Goal: Find specific page/section: Find specific page/section

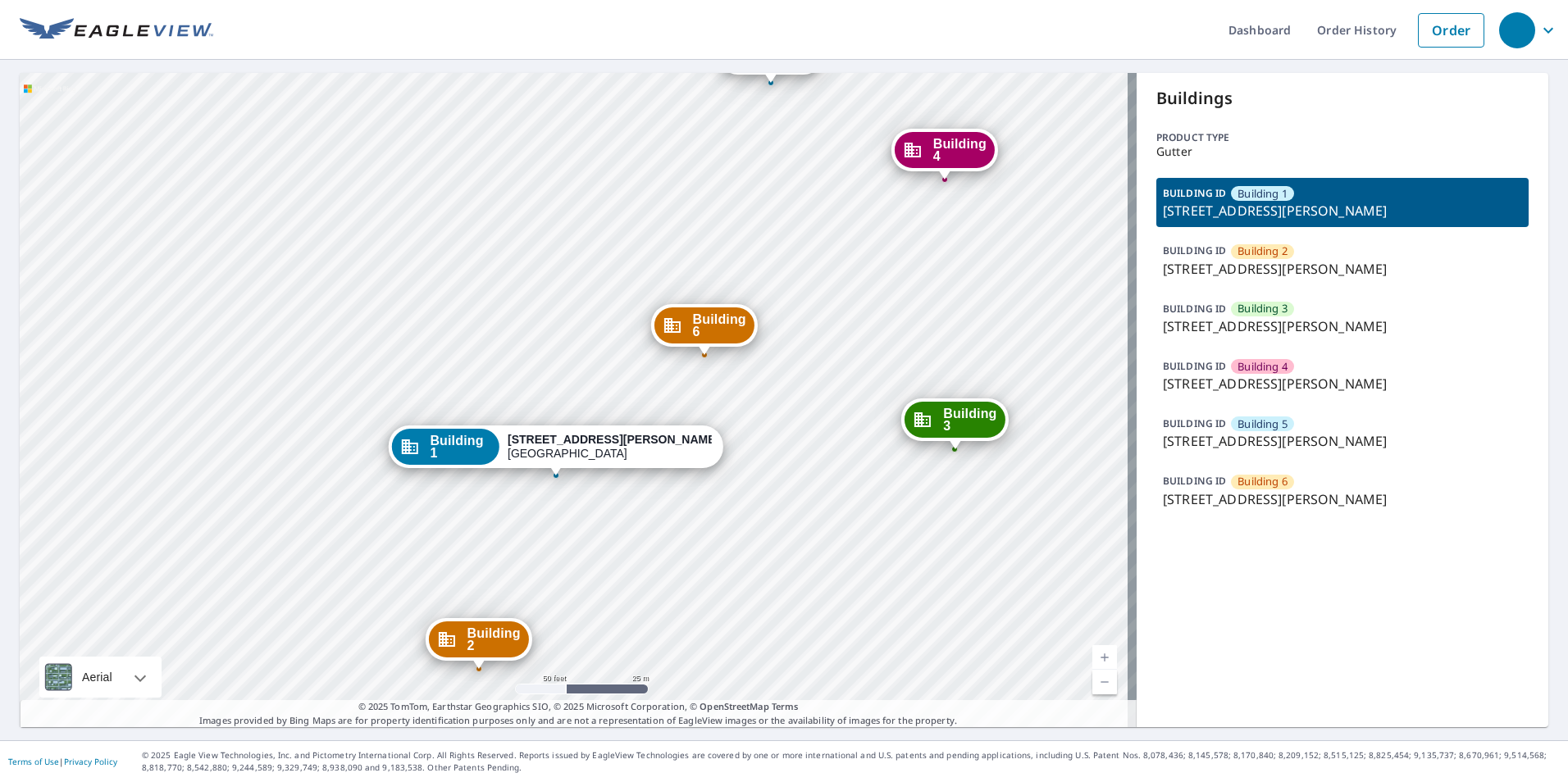
drag, startPoint x: 686, startPoint y: 385, endPoint x: 665, endPoint y: 295, distance: 92.4
click at [665, 295] on div "Building 2 14 East Jones Avenue Statesboro, GA 30458 Building 3 14 East Jones A…" at bounding box center [578, 400] width 1117 height 655
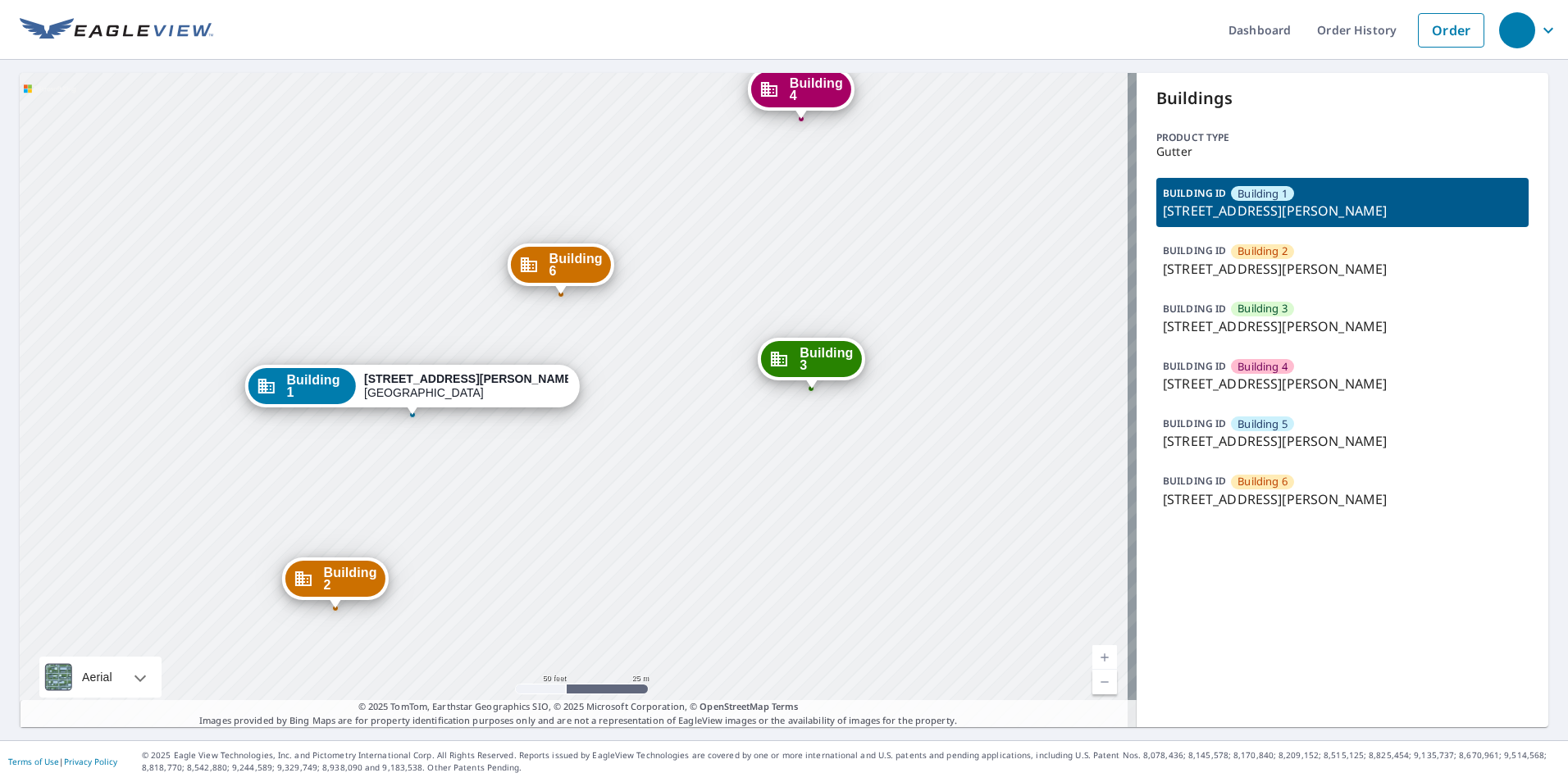
drag, startPoint x: 781, startPoint y: 440, endPoint x: 707, endPoint y: 438, distance: 74.0
click at [674, 510] on div "Building 2 14 East Jones Avenue Statesboro, GA 30458 Building 3 14 East Jones A…" at bounding box center [578, 400] width 1117 height 655
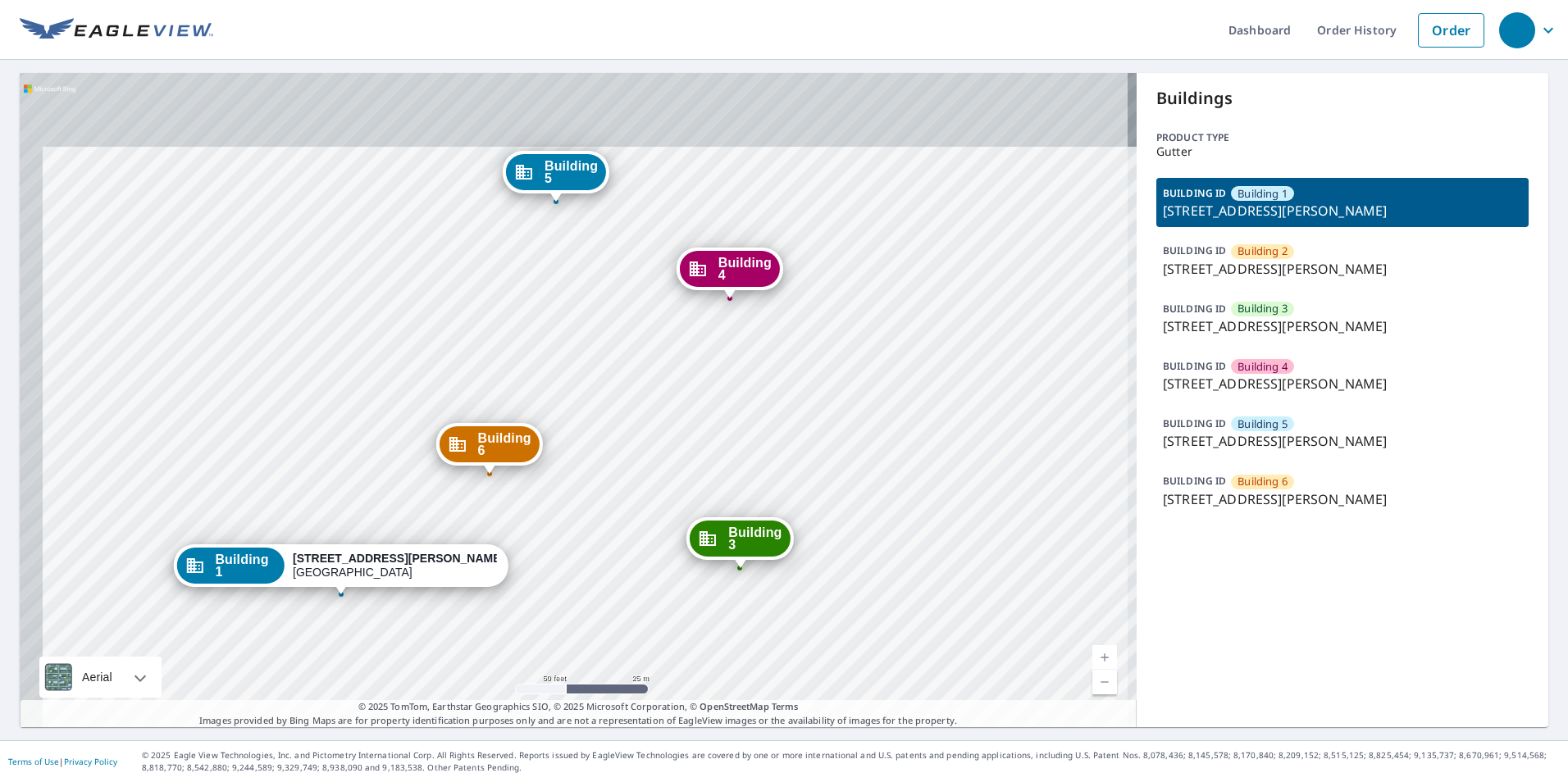
drag, startPoint x: 737, startPoint y: 356, endPoint x: 761, endPoint y: 430, distance: 77.8
click at [761, 430] on div "Building 2 14 East Jones Avenue Statesboro, GA 30458 Building 3 14 East Jones A…" at bounding box center [578, 400] width 1117 height 655
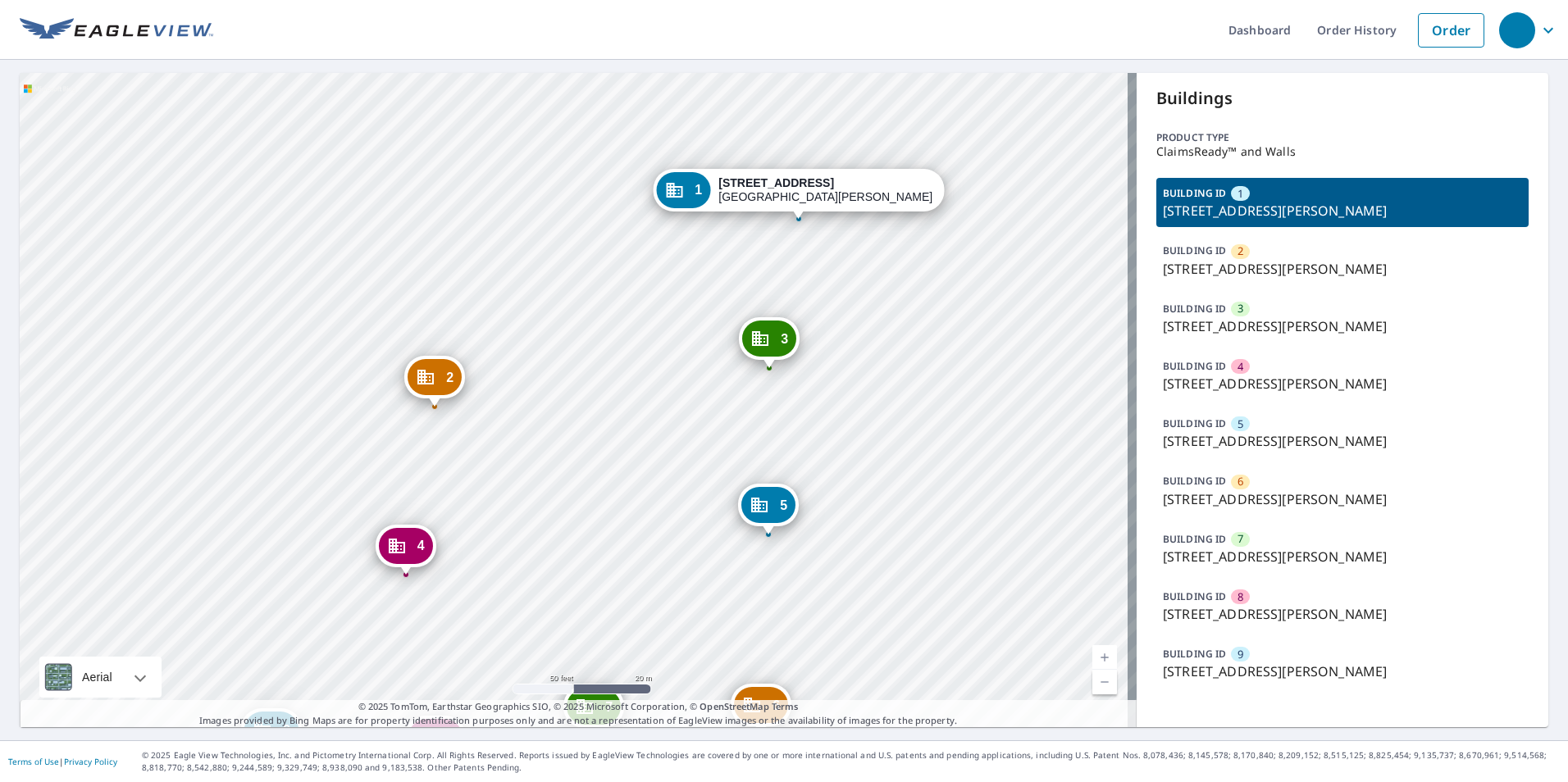
click at [1121, 400] on div "2 8636 Savanna Oaks Bay Saint Paul, MN 55125 3 8622 Savanna Oaks Bay Saint Paul…" at bounding box center [784, 400] width 1528 height 655
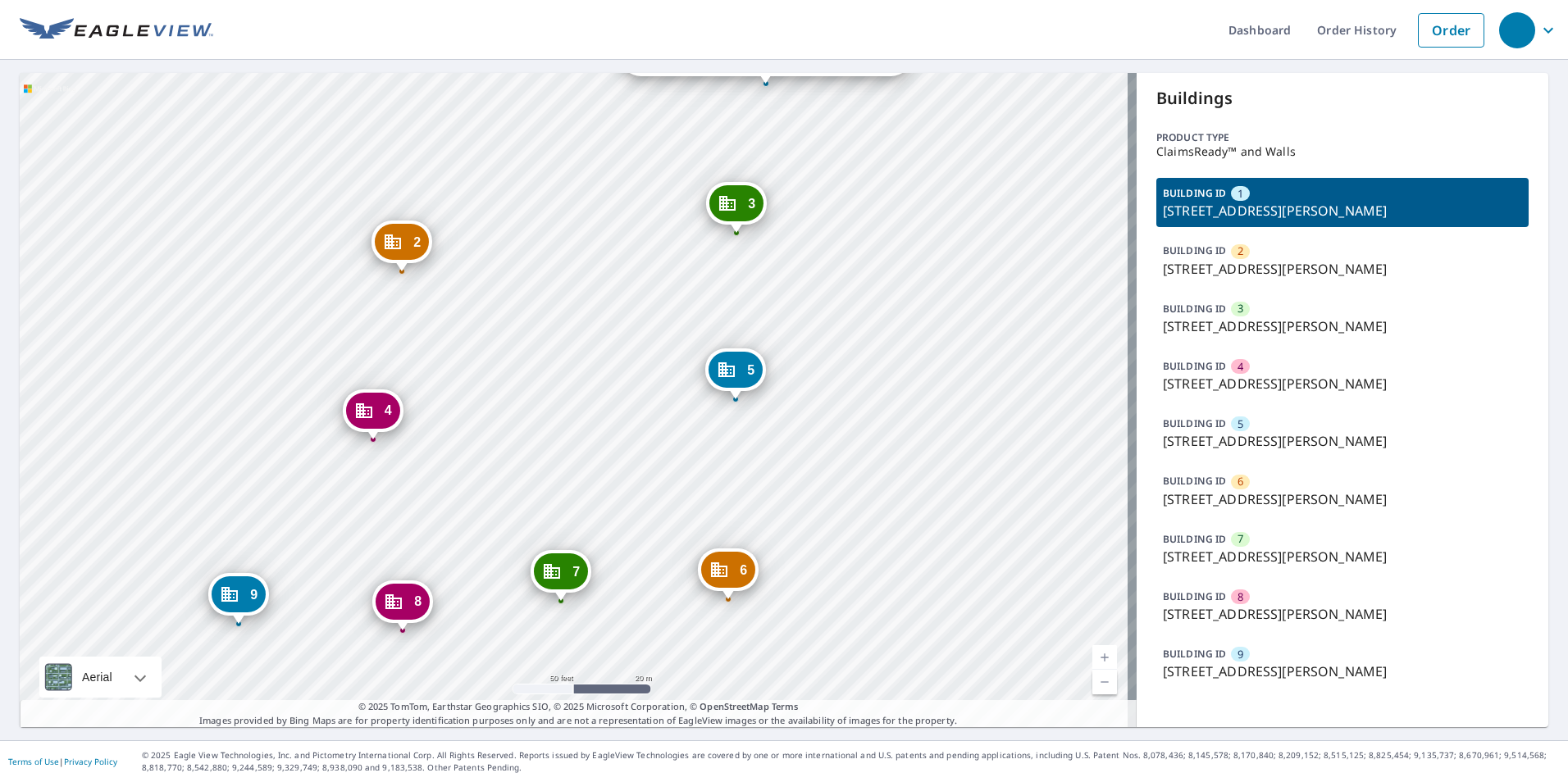
drag, startPoint x: 560, startPoint y: 562, endPoint x: 542, endPoint y: 485, distance: 79.1
click at [542, 485] on div "2 8636 Savanna Oaks Bay Saint Paul, MN 55125 3 8622 Savanna Oaks Bay Saint Paul…" at bounding box center [578, 400] width 1117 height 655
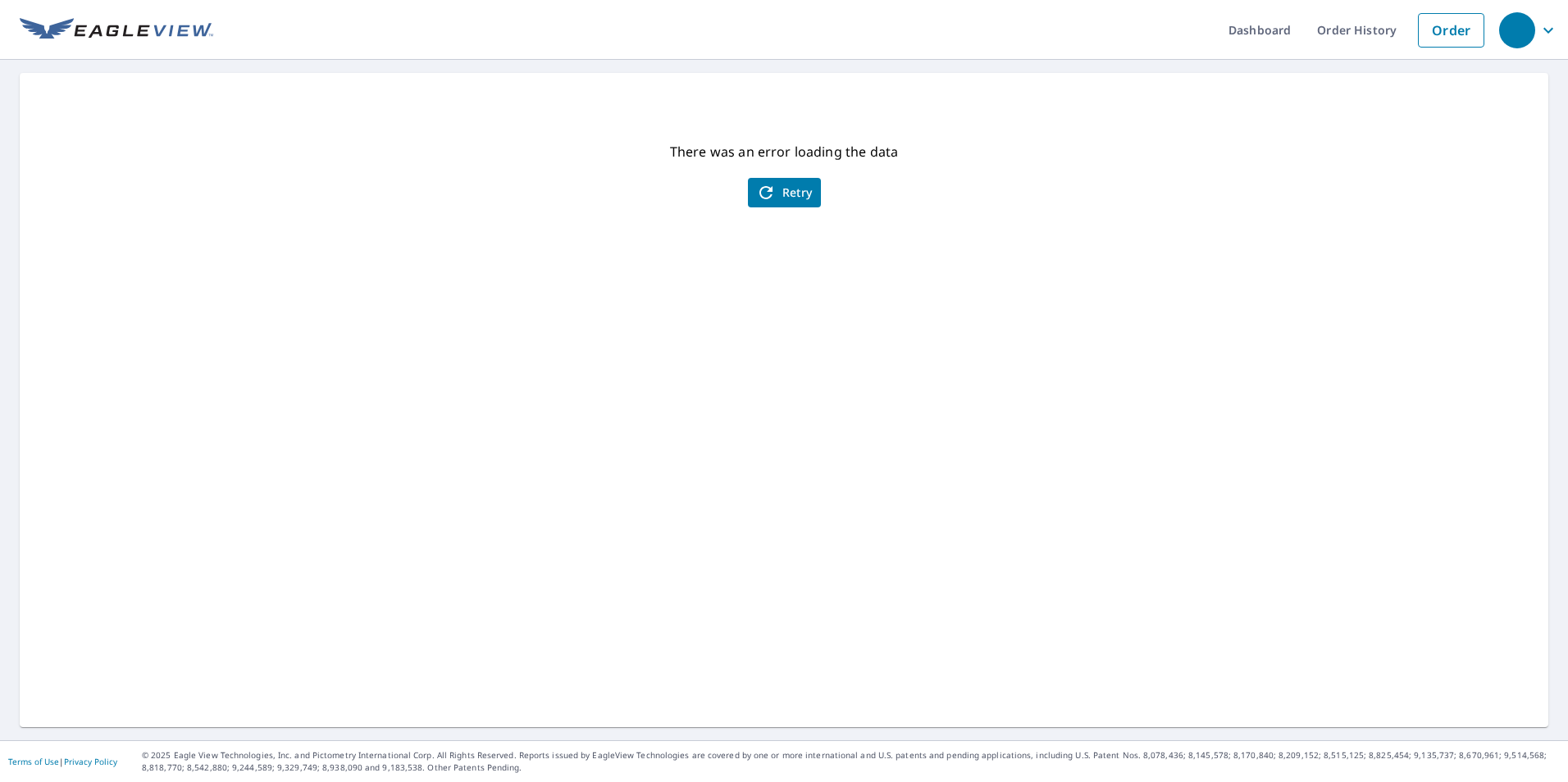
click at [889, 0] on ul "Dashboard Order History Order" at bounding box center [852, 30] width 1280 height 60
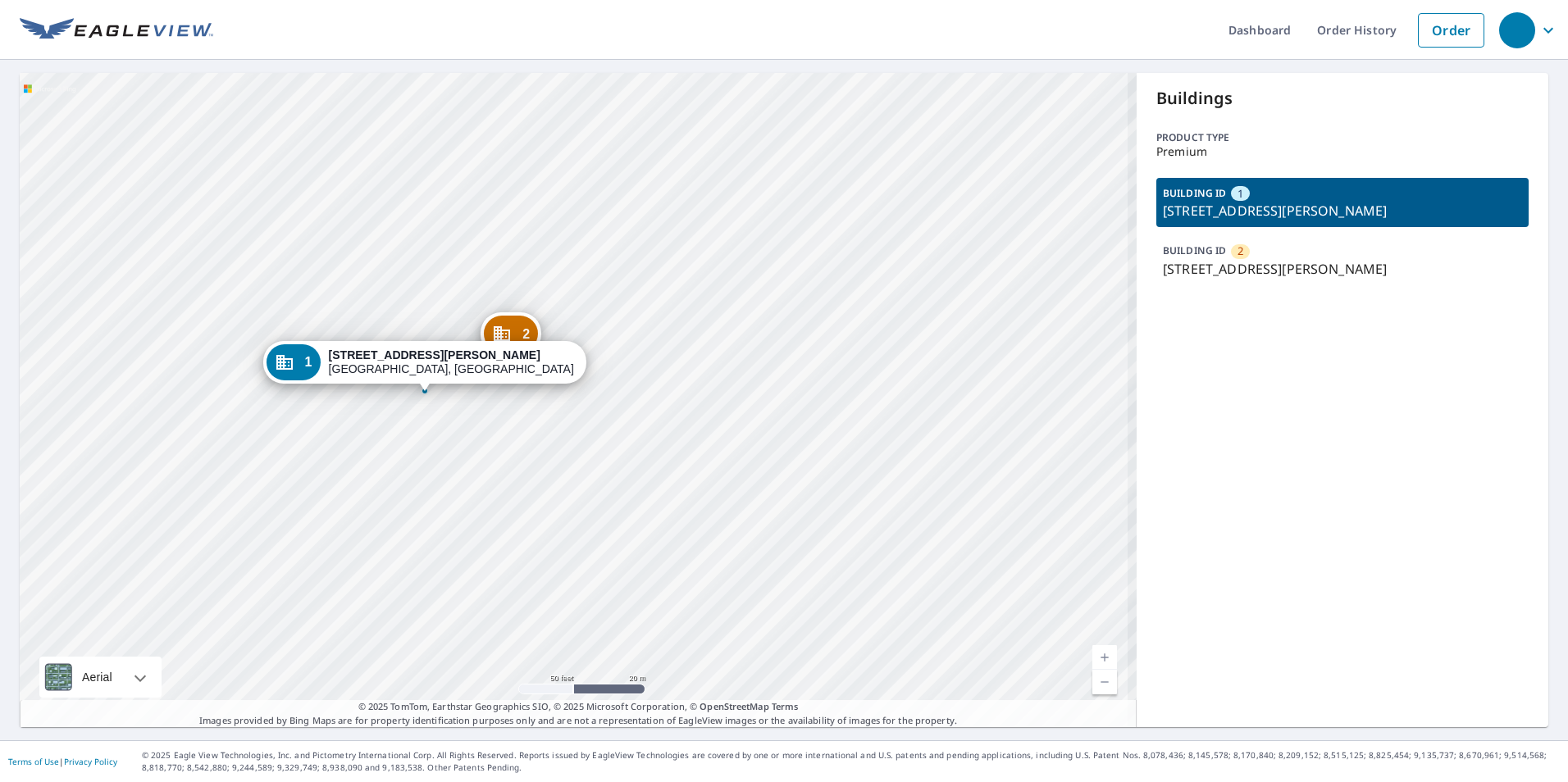
drag, startPoint x: 528, startPoint y: 374, endPoint x: 285, endPoint y: 389, distance: 243.5
click at [602, 272] on div "2 7600 Eaton Trl Edwardsville, IL 62025 1 7606 Eaton Trl Edwardsville, IL 62025" at bounding box center [578, 400] width 1117 height 655
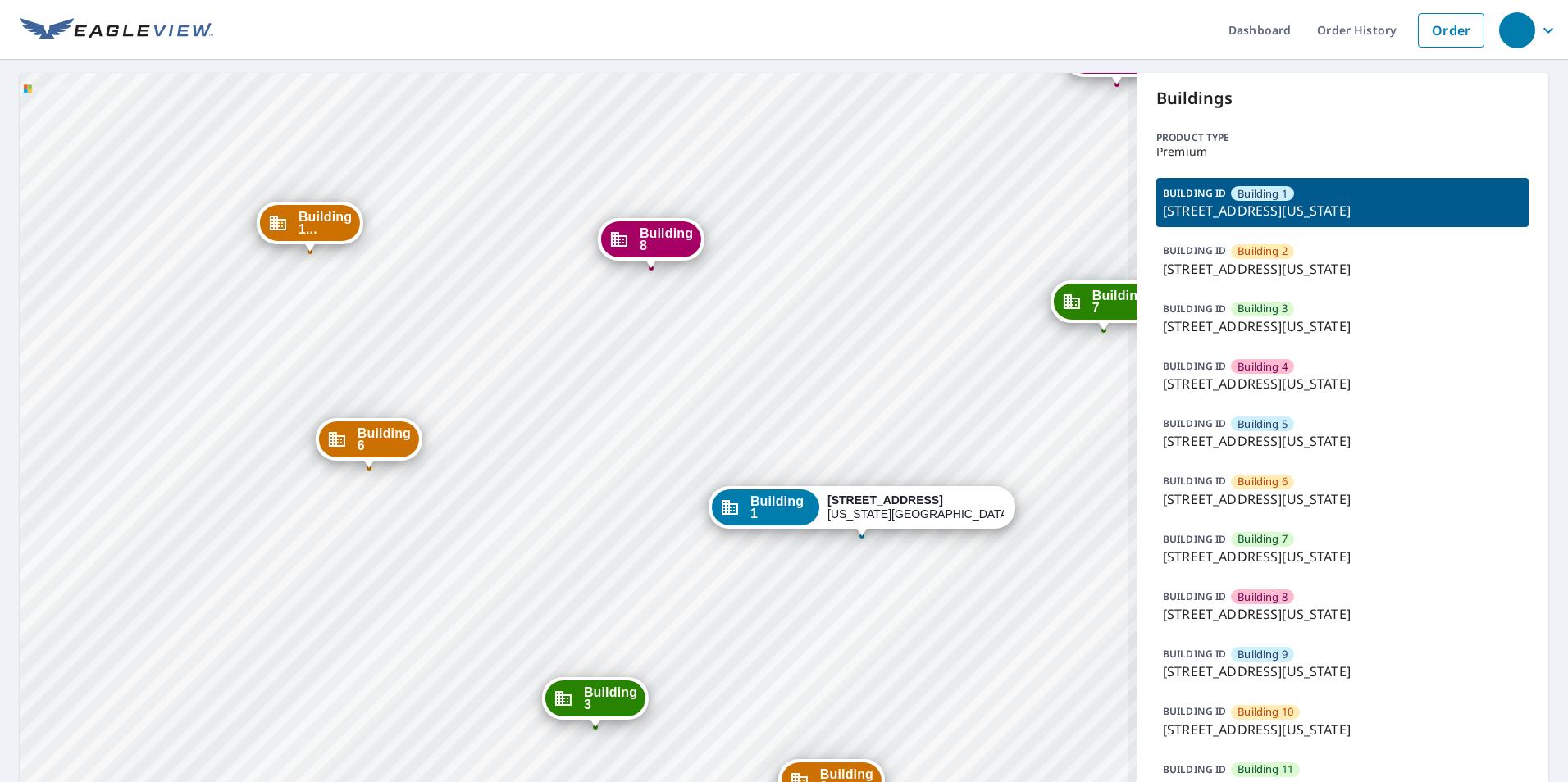
drag, startPoint x: 638, startPoint y: 499, endPoint x: 524, endPoint y: 514, distance: 115.0
click at [524, 514] on div "Building 2 1315 e 89th st Kansas City, MO 64131 Building 3 1315 e 89th st Kansa…" at bounding box center [578, 531] width 1117 height 917
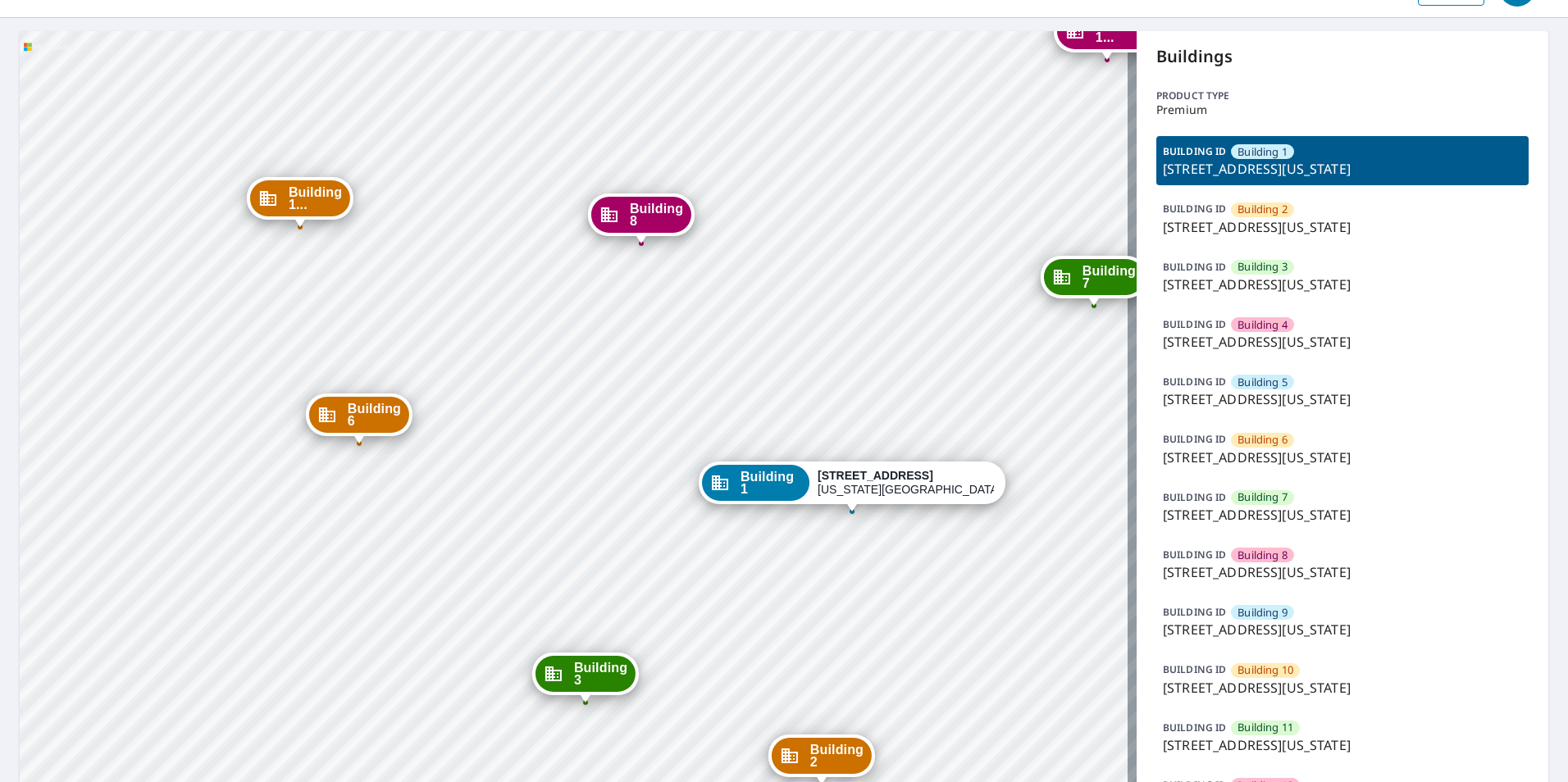
scroll to position [82, 0]
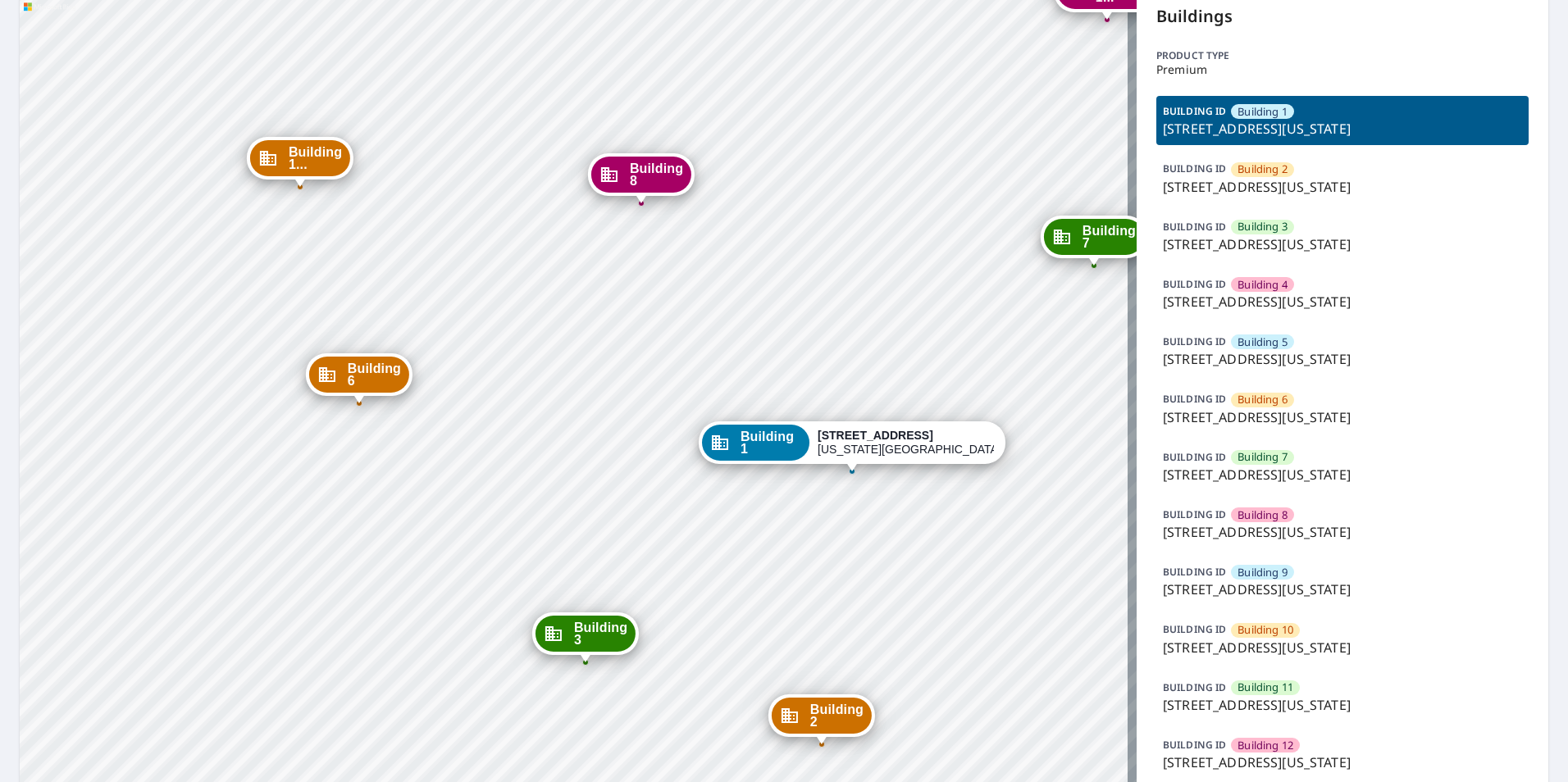
click at [1292, 475] on p "1315 e 89th st, Kansas City, MO, 64131" at bounding box center [1343, 475] width 359 height 20
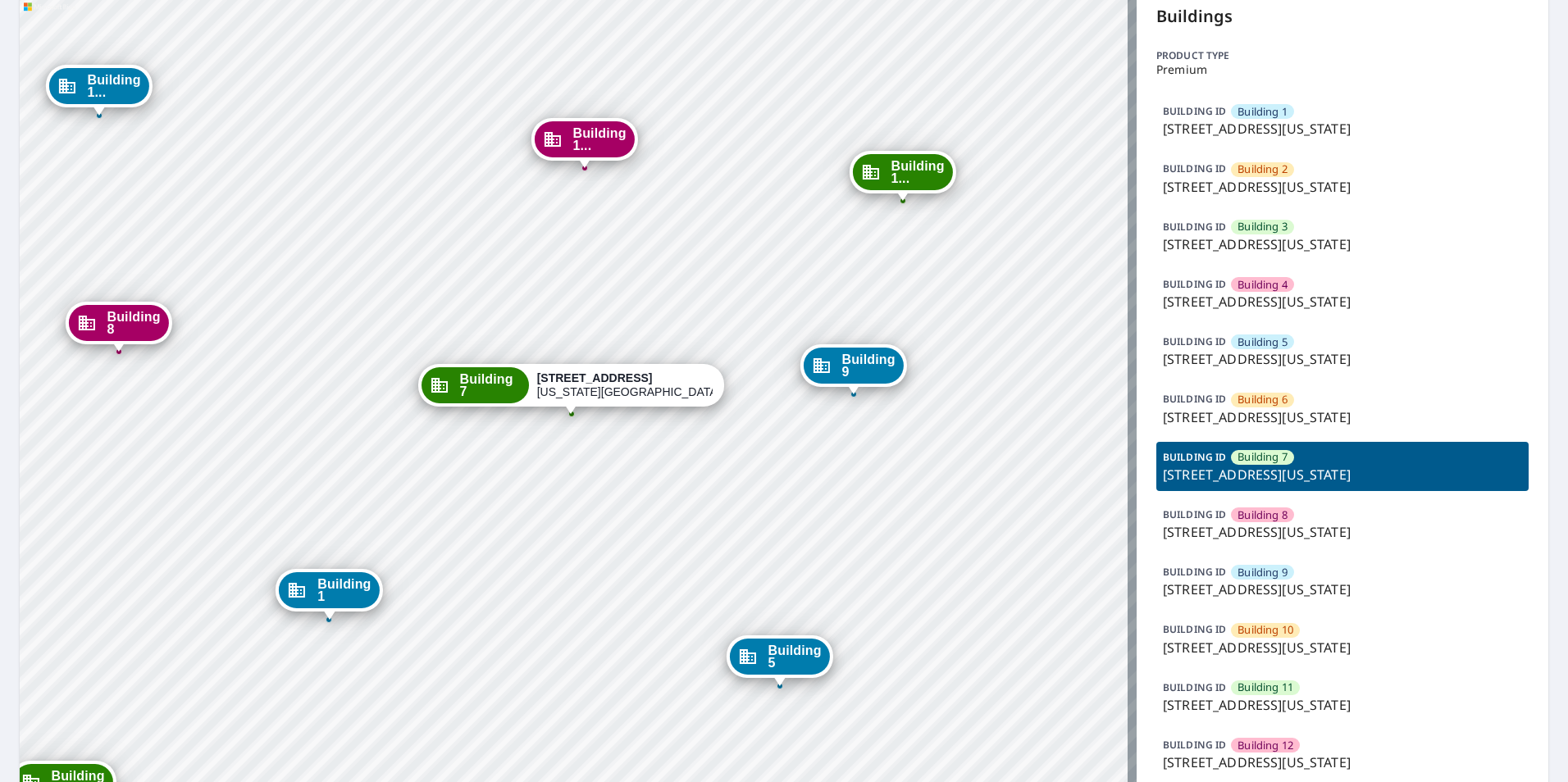
drag, startPoint x: 648, startPoint y: 577, endPoint x: 715, endPoint y: 335, distance: 251.1
click at [715, 335] on div "Building 1 1315 e 89th st Kansas City, MO 64131 Building 2 1315 e 89th st Kansa…" at bounding box center [578, 449] width 1117 height 917
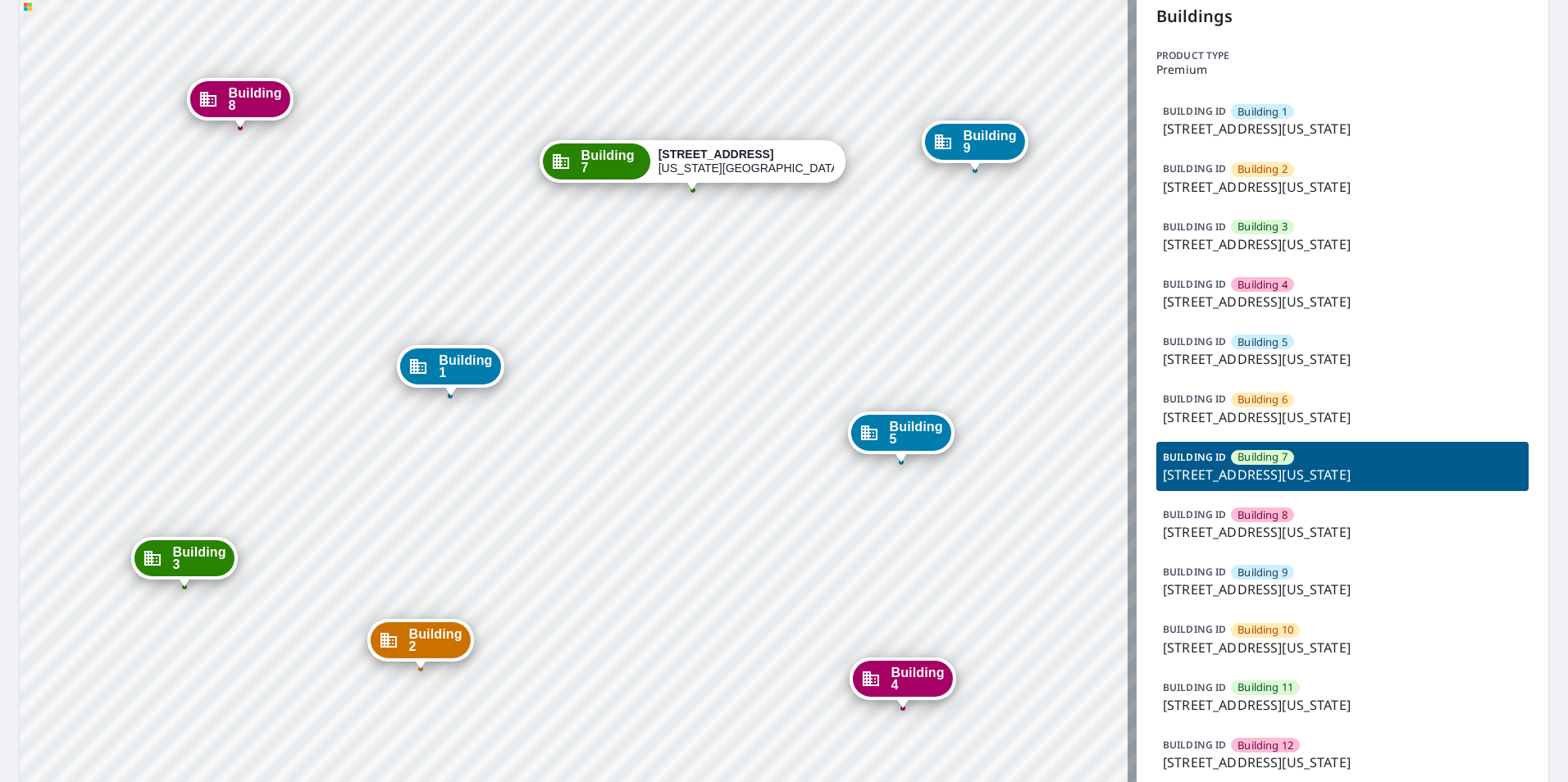
drag, startPoint x: 434, startPoint y: 411, endPoint x: 533, endPoint y: 404, distance: 99.2
click at [533, 404] on div "Building 1 1315 e 89th st Kansas City, MO 64131 Building 2 1315 e 89th st Kansa…" at bounding box center [578, 449] width 1117 height 917
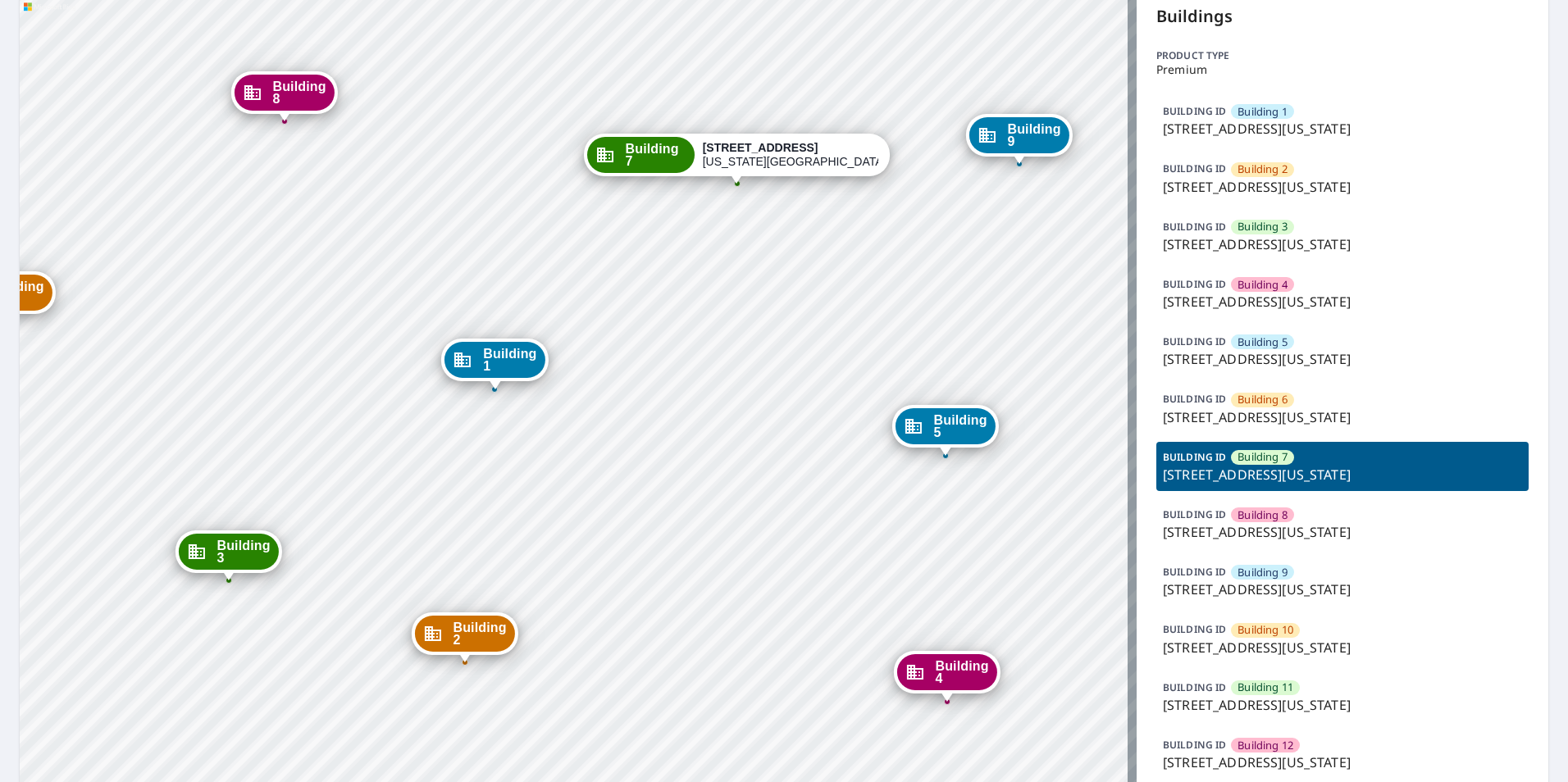
drag, startPoint x: 392, startPoint y: 454, endPoint x: 529, endPoint y: 418, distance: 141.7
click at [529, 418] on div "Building 1 1315 e 89th st Kansas City, MO 64131 Building 2 1315 e 89th st Kansa…" at bounding box center [578, 449] width 1117 height 917
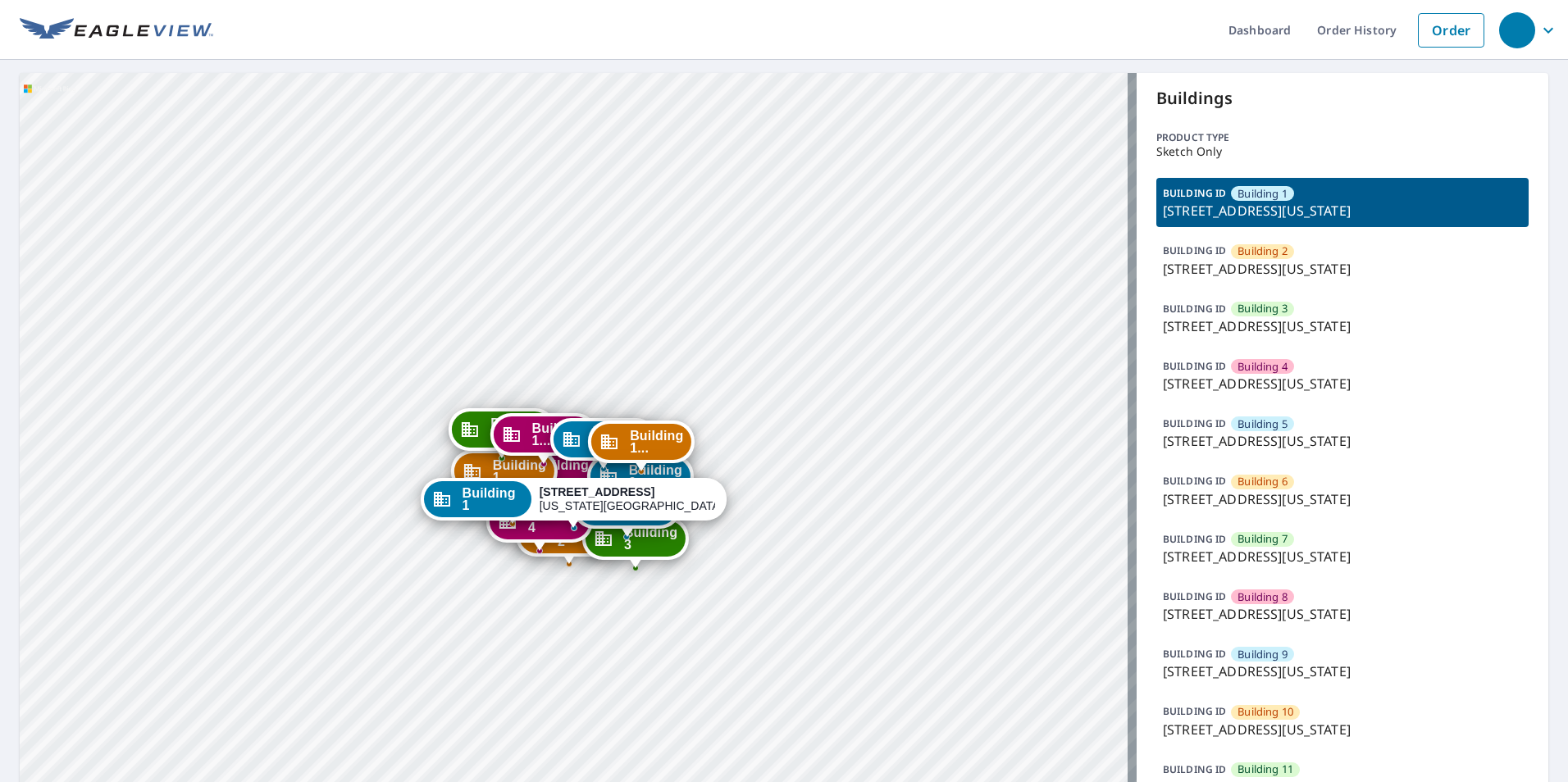
click at [1273, 430] on span "Building 5" at bounding box center [1263, 424] width 50 height 15
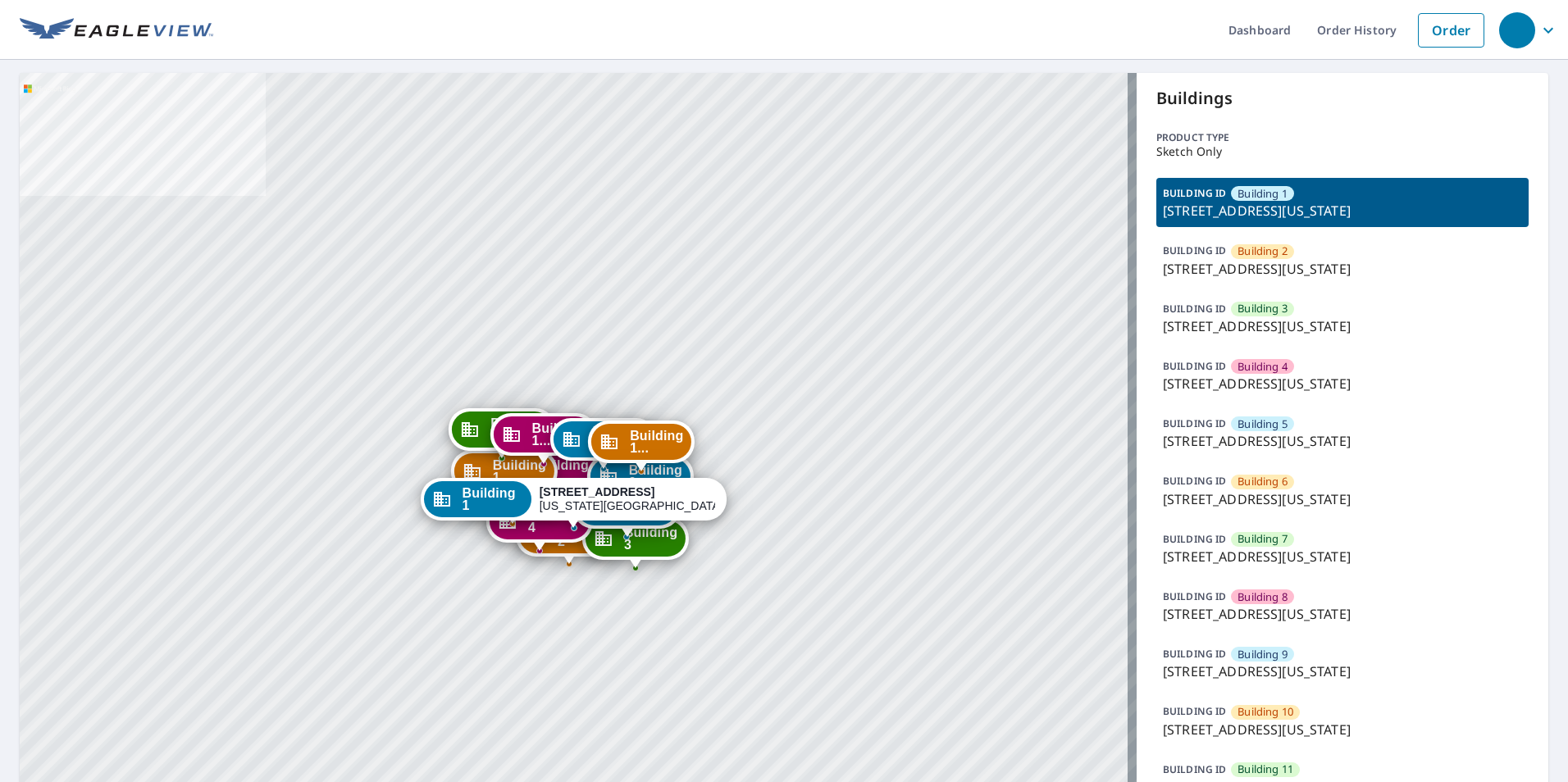
click at [1173, 440] on p "[STREET_ADDRESS][US_STATE]" at bounding box center [1343, 441] width 359 height 20
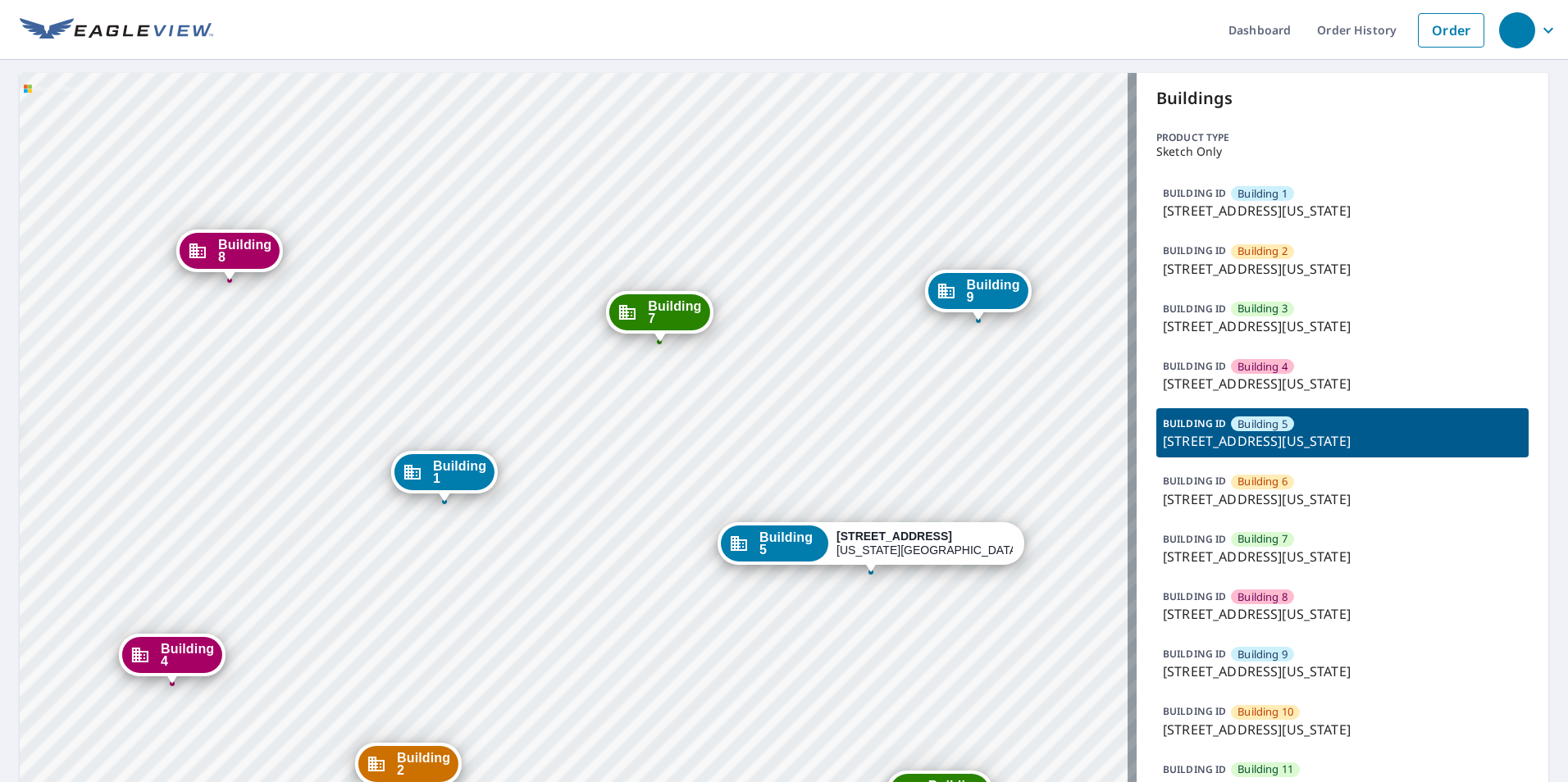
drag, startPoint x: 973, startPoint y: 462, endPoint x: 913, endPoint y: 470, distance: 60.5
click at [904, 436] on div "Building 1 [STREET_ADDRESS][GEOGRAPHIC_DATA][US_STATE][STREET_ADDRESS][US_STATE…" at bounding box center [578, 531] width 1117 height 917
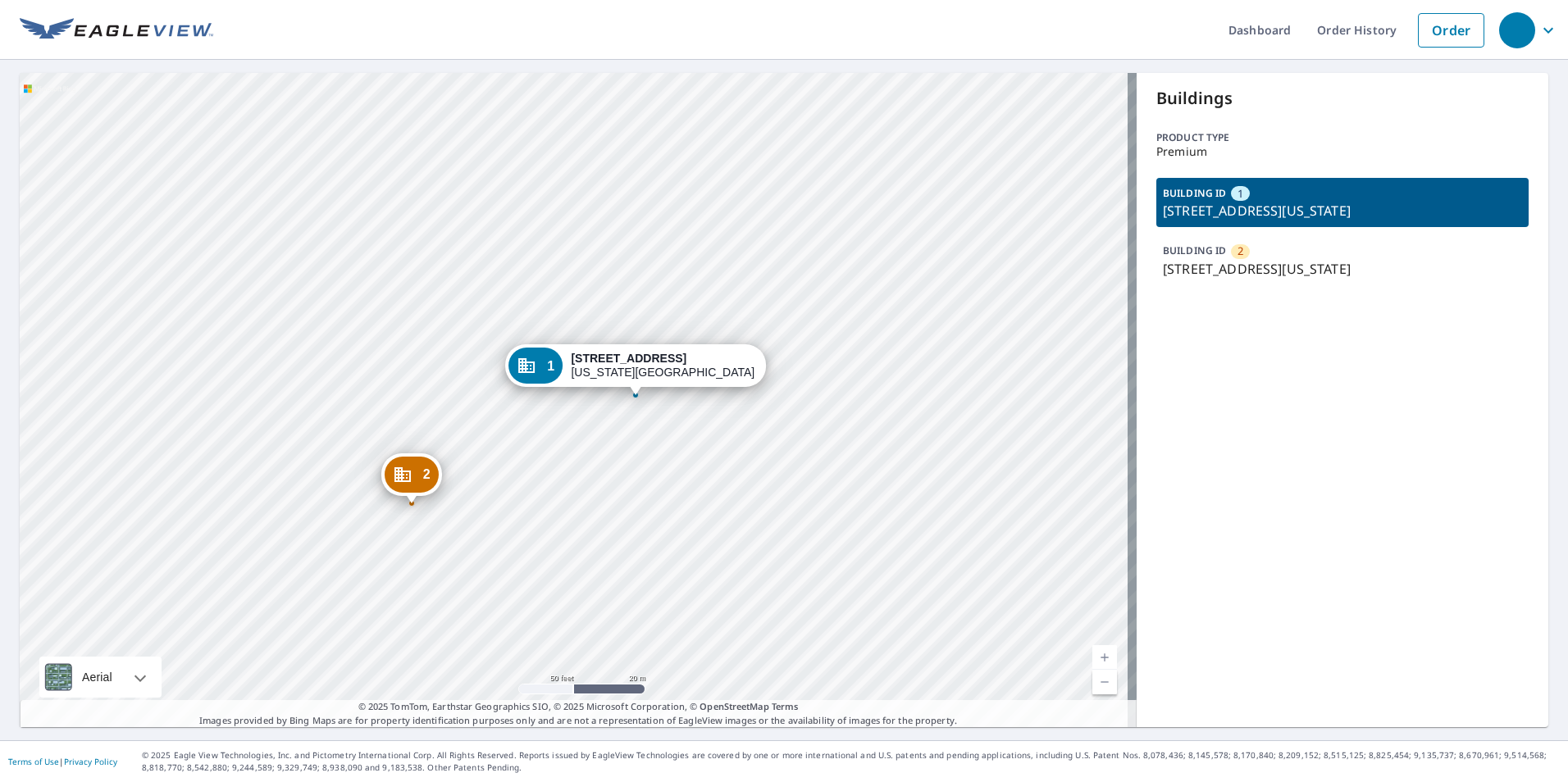
drag, startPoint x: 643, startPoint y: 213, endPoint x: 631, endPoint y: 289, distance: 76.9
click at [631, 289] on div "2 6028 Leavenworth Rd Kansas City, KS 66104 1 6000 Leavenworth Rd Kansas City, …" at bounding box center [578, 400] width 1117 height 655
drag, startPoint x: 591, startPoint y: 275, endPoint x: 517, endPoint y: 302, distance: 78.8
click at [591, 260] on div "2 6028 Leavenworth Rd Kansas City, KS 66104 1 6000 Leavenworth Rd Kansas City, …" at bounding box center [578, 400] width 1117 height 655
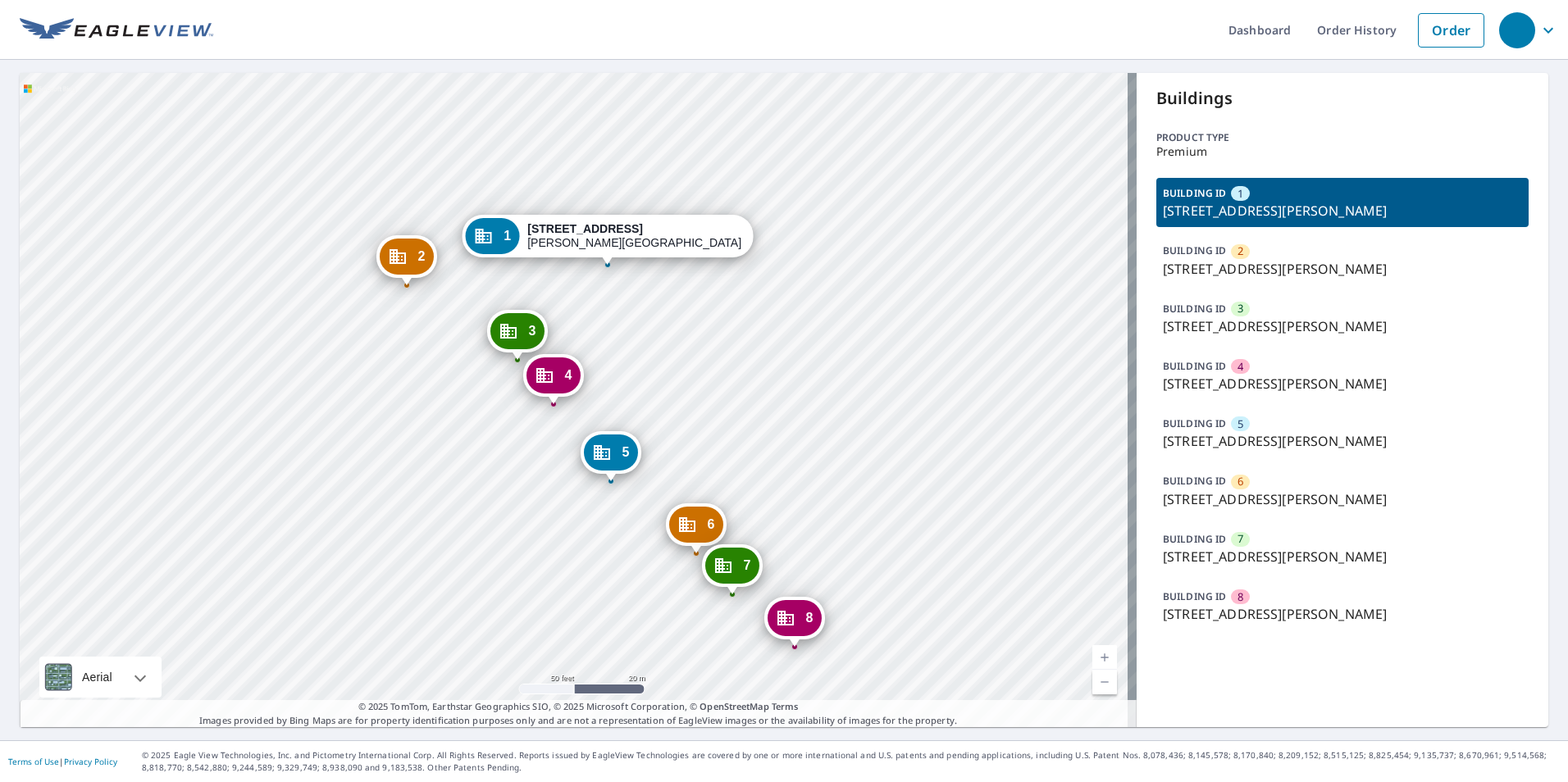
click at [600, 373] on div "2 2222 [GEOGRAPHIC_DATA][PERSON_NAME] 3 2222 [GEOGRAPHIC_DATA][PERSON_NAME] 4 […" at bounding box center [578, 400] width 1117 height 655
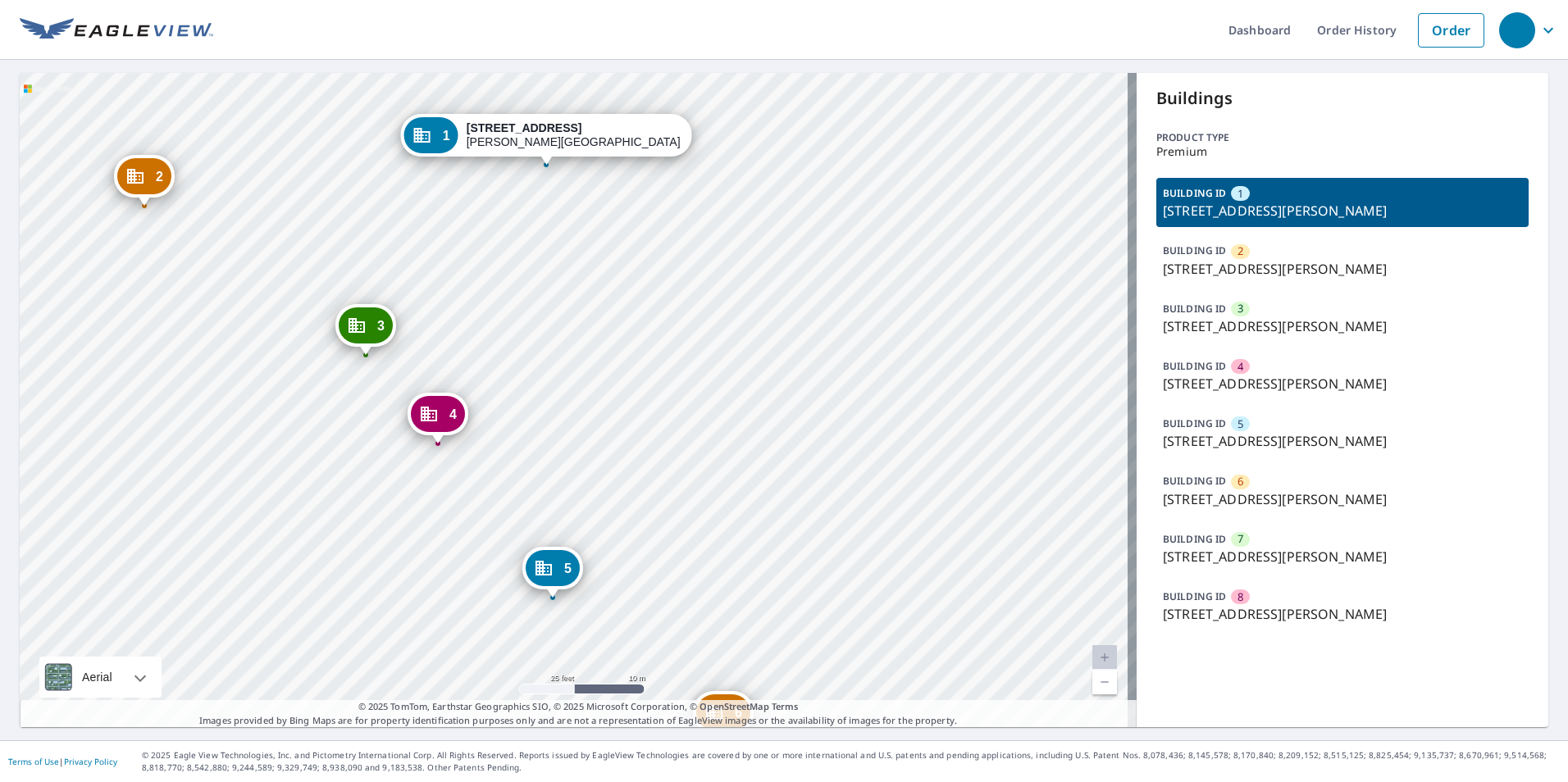
drag, startPoint x: 551, startPoint y: 412, endPoint x: 489, endPoint y: 241, distance: 181.9
click at [489, 241] on div "2 2222 [GEOGRAPHIC_DATA][PERSON_NAME] 3 2222 [GEOGRAPHIC_DATA][PERSON_NAME] 4 […" at bounding box center [578, 400] width 1117 height 655
